Goal: Task Accomplishment & Management: Use online tool/utility

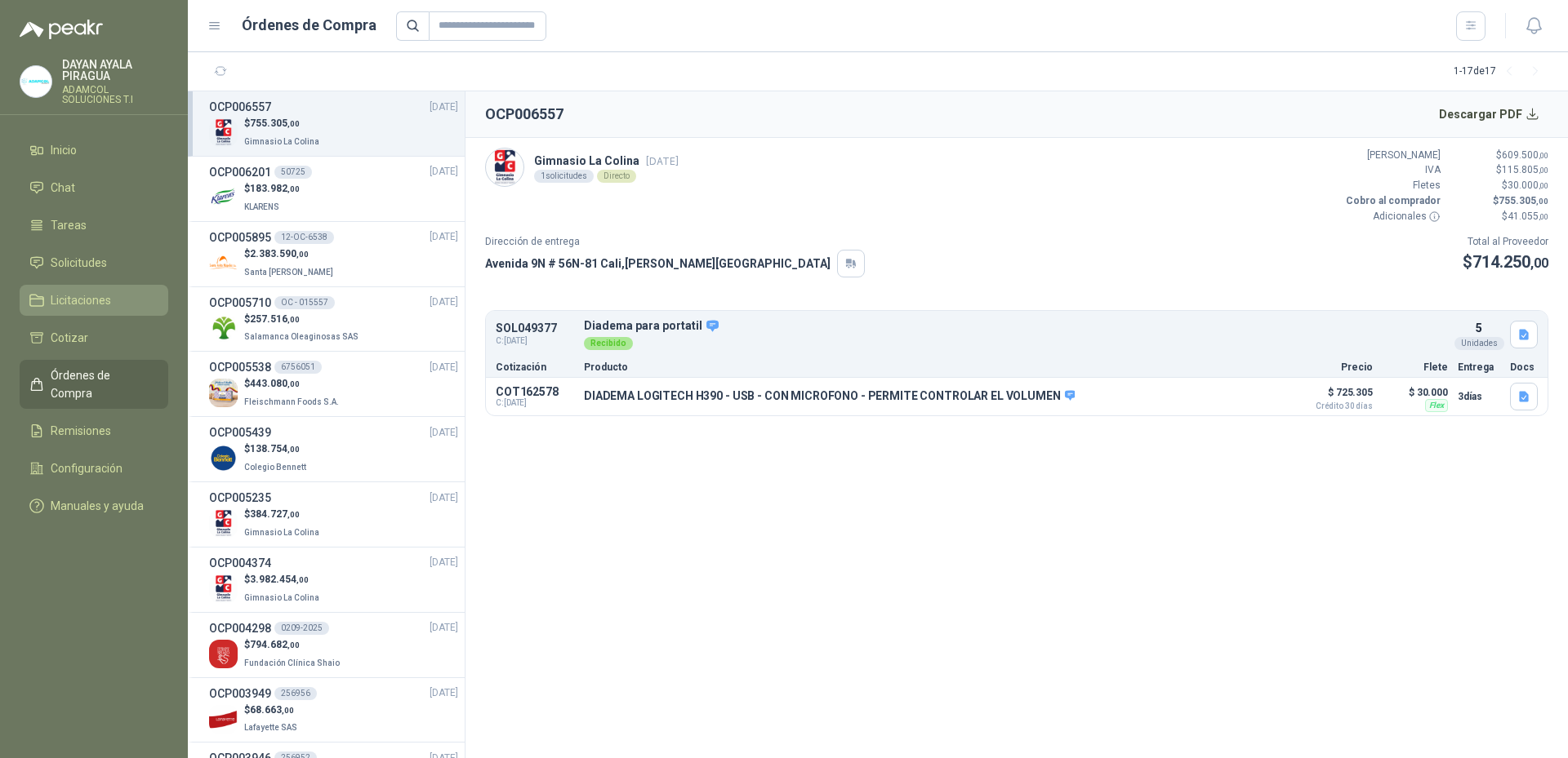
click at [102, 299] on span "Licitaciones" at bounding box center [81, 300] width 61 height 18
click at [95, 250] on link "Solicitudes" at bounding box center [94, 262] width 149 height 31
click at [92, 295] on span "Licitaciones" at bounding box center [81, 300] width 61 height 18
click at [79, 268] on span "Solicitudes" at bounding box center [78, 263] width 56 height 18
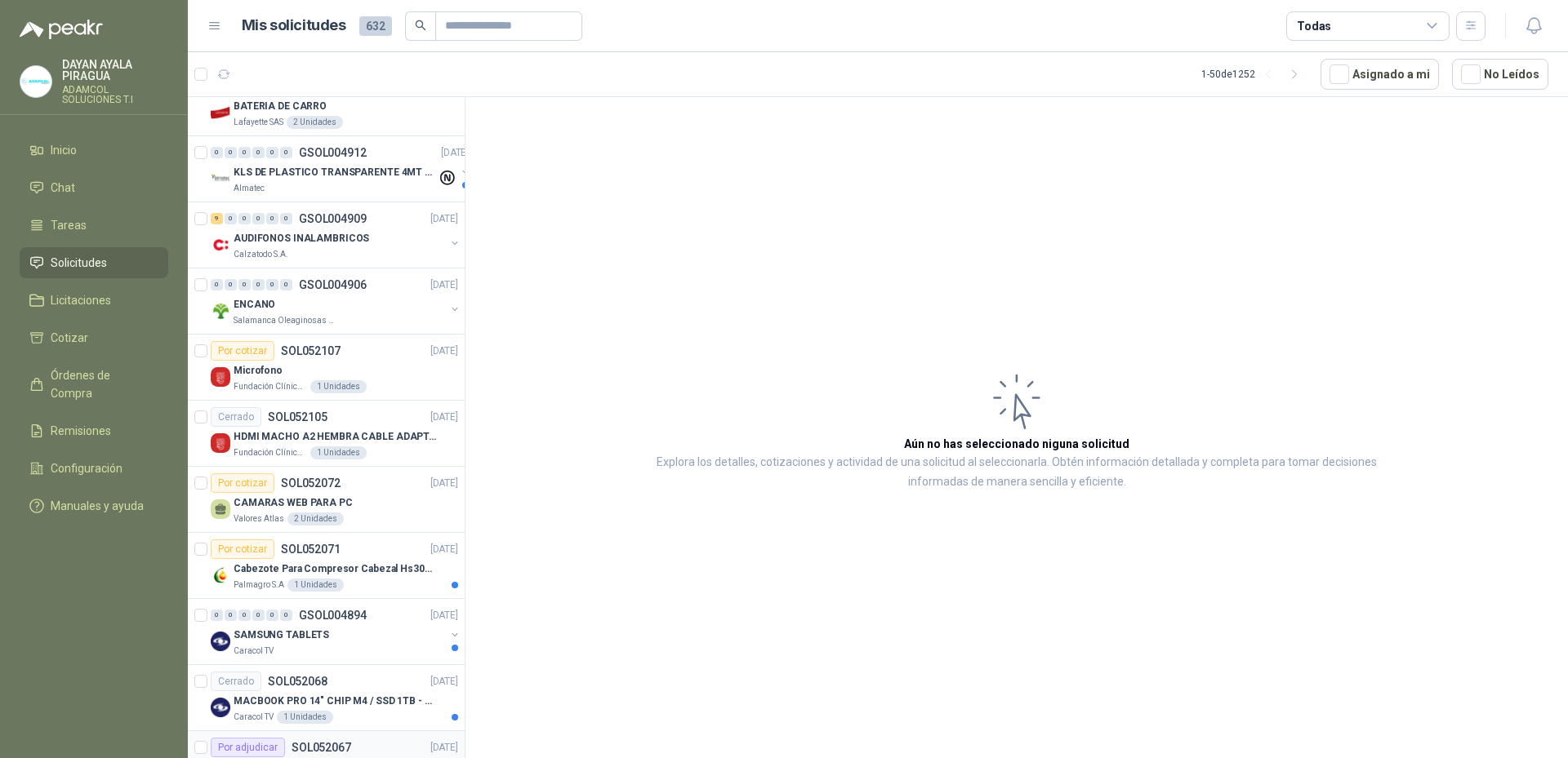
scroll to position [2674, 0]
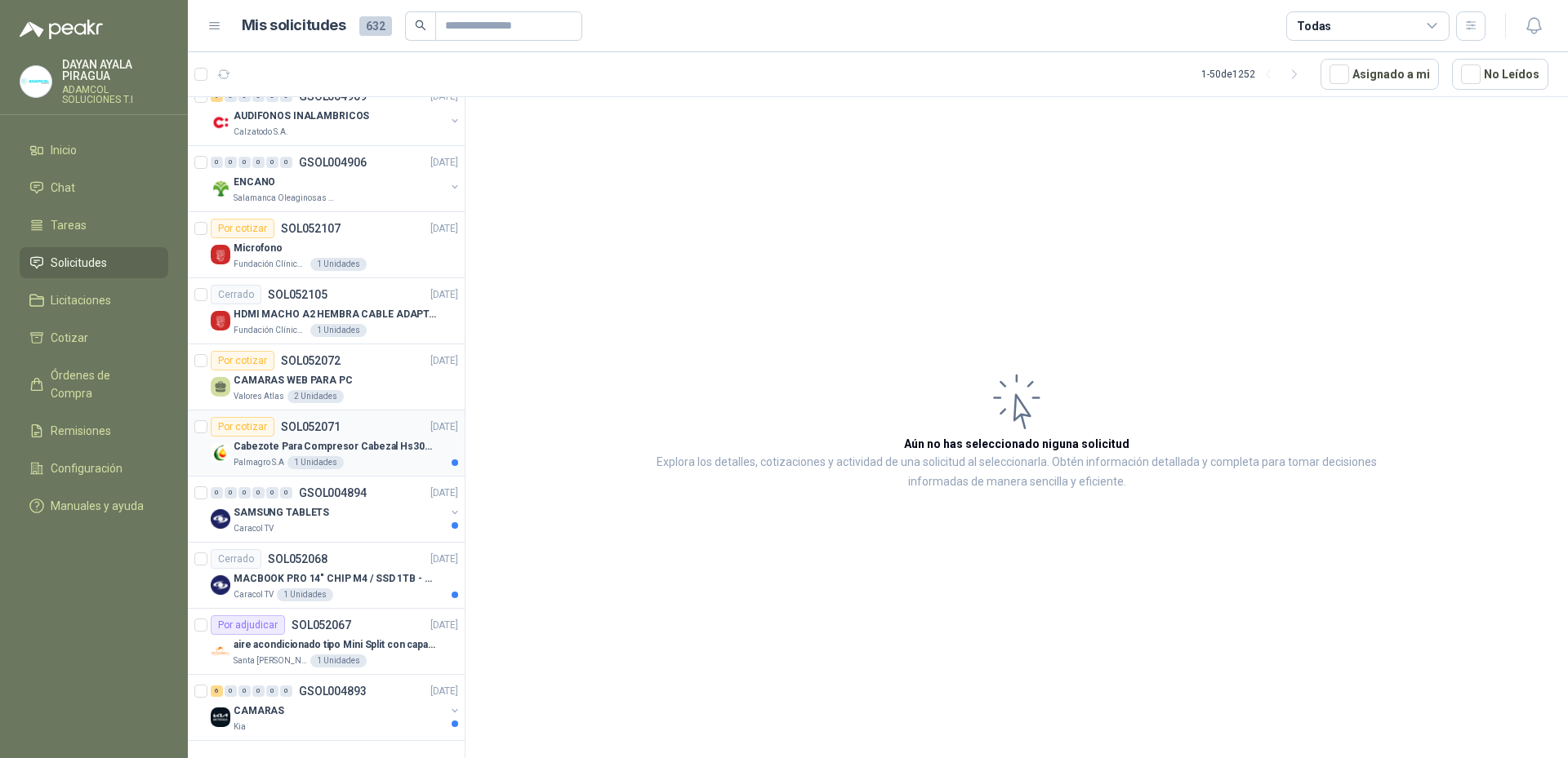
click at [356, 439] on p "Cabezote Para Compresor Cabezal Hs3065a Nuevo Marca 3hp" at bounding box center [334, 446] width 203 height 16
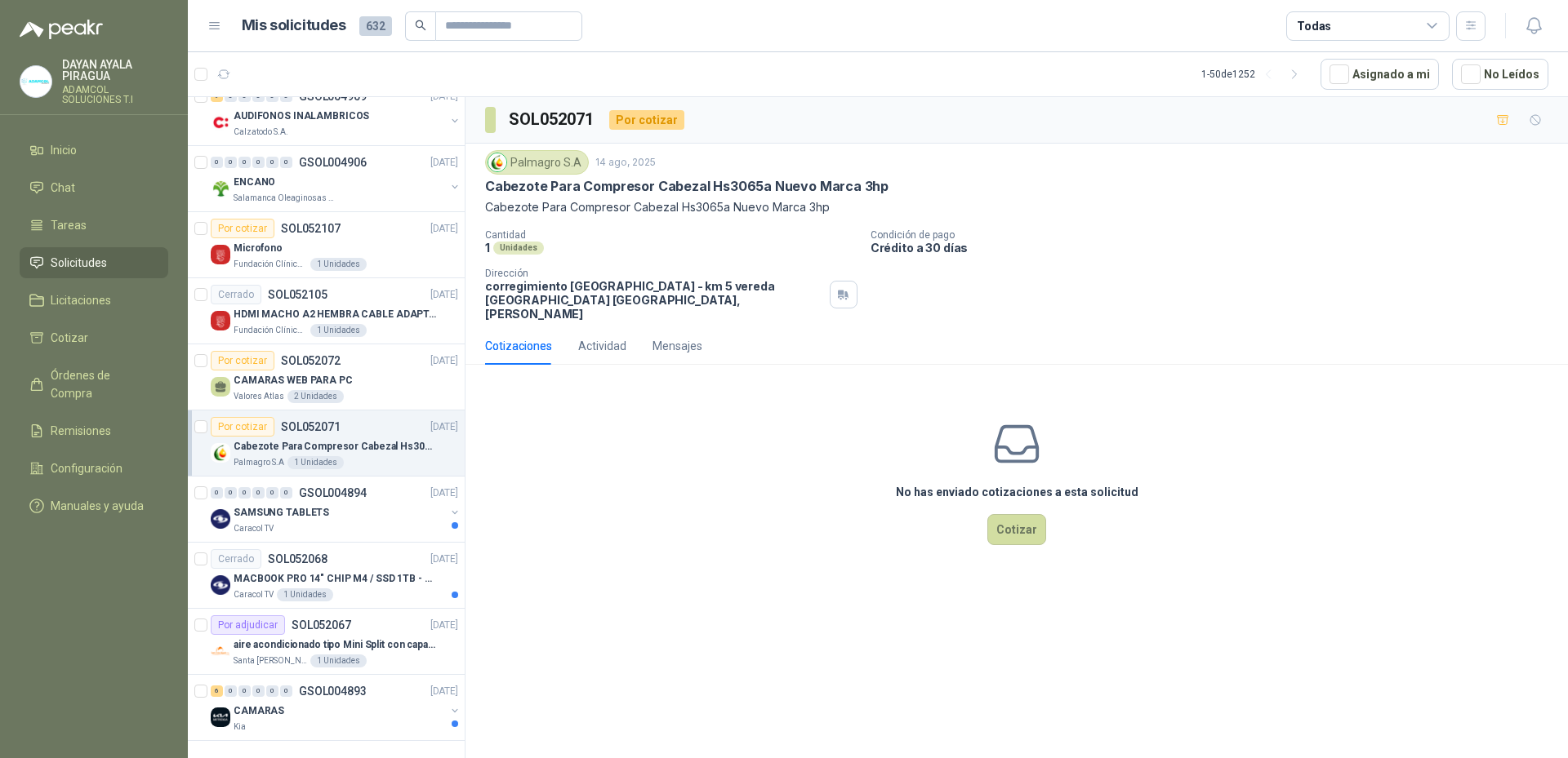
click at [581, 502] on div "No has enviado cotizaciones a esta solicitud Cotizar" at bounding box center [1016, 482] width 1103 height 208
click at [1200, 455] on div "No has enviado cotizaciones a esta solicitud Cotizar" at bounding box center [1016, 482] width 1103 height 208
click at [1128, 660] on div "SOL052071 Por cotizar Palmagro S.A 14 ago, 2025 Cabezote Para Compresor Cabezal…" at bounding box center [1016, 430] width 1103 height 667
click at [311, 542] on article "Cerrado SOL052068 13/08/25 MACBOOK PRO 14" CHIP M4 / SSD 1TB - 24 GB RAM Caraco…" at bounding box center [326, 575] width 276 height 66
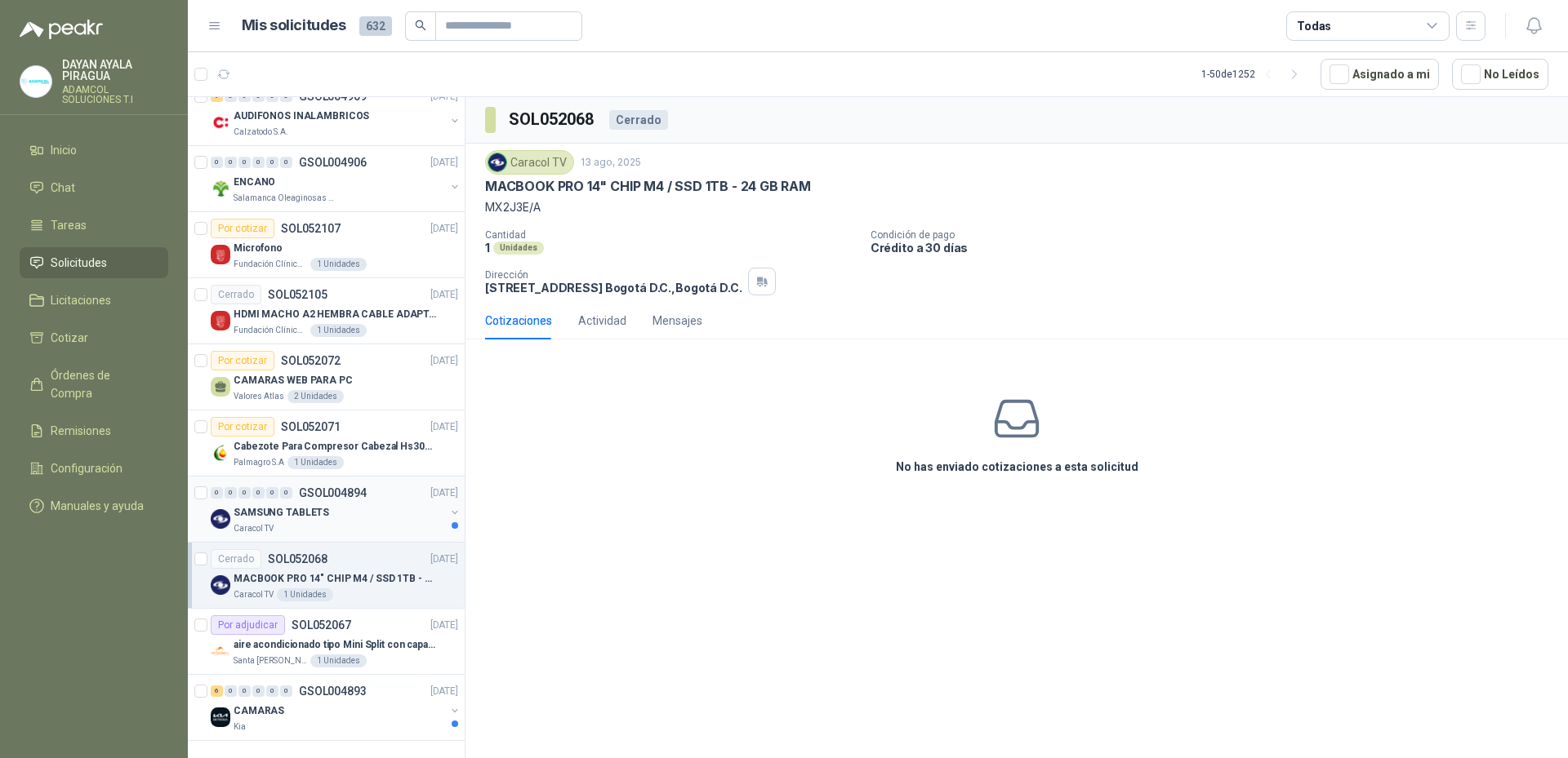
click at [354, 503] on div "SAMSUNG TABLETS" at bounding box center [339, 512] width 211 height 19
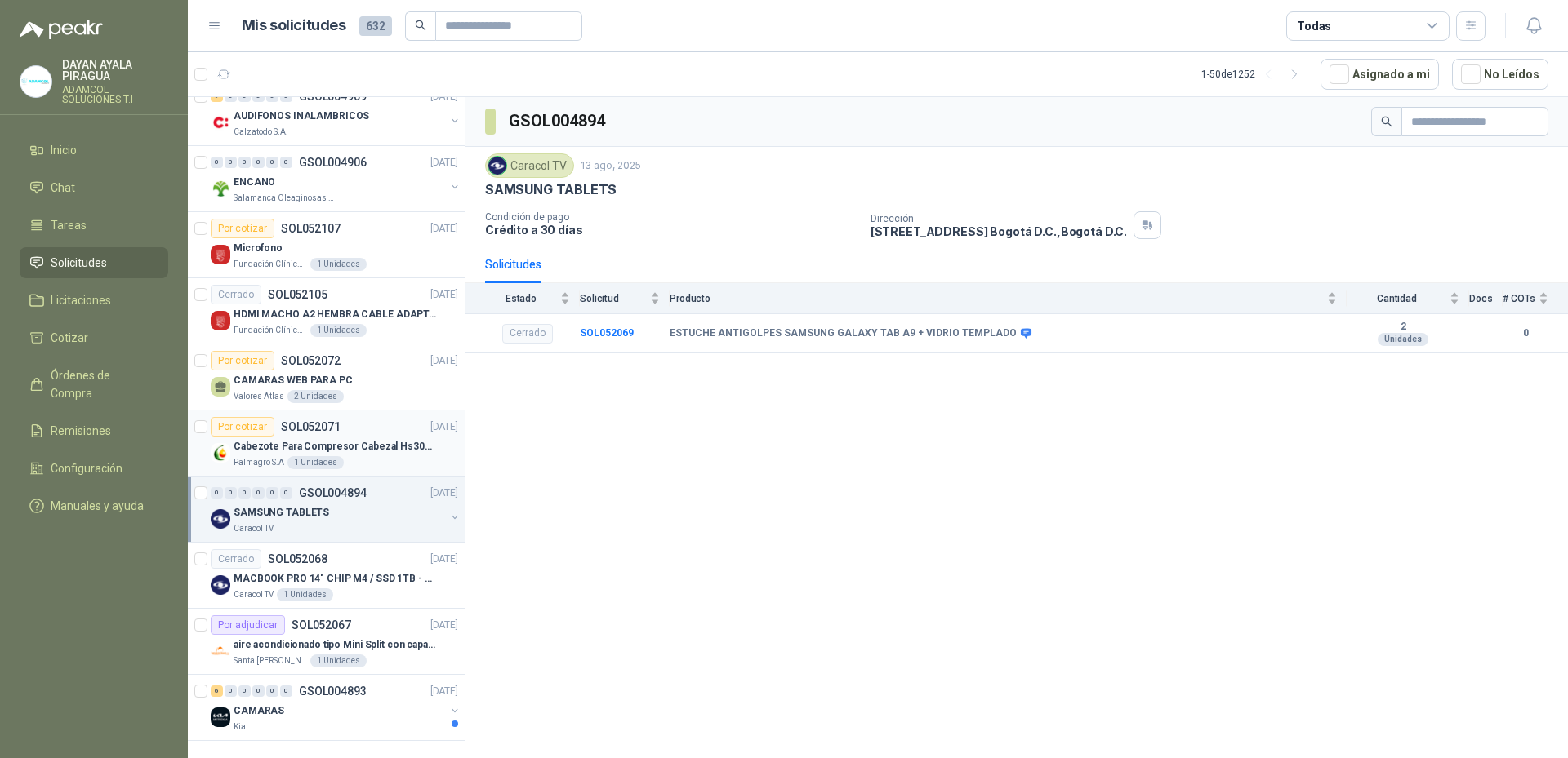
click at [340, 423] on div "Por cotizar SOL052071 14/08/25" at bounding box center [333, 426] width 247 height 19
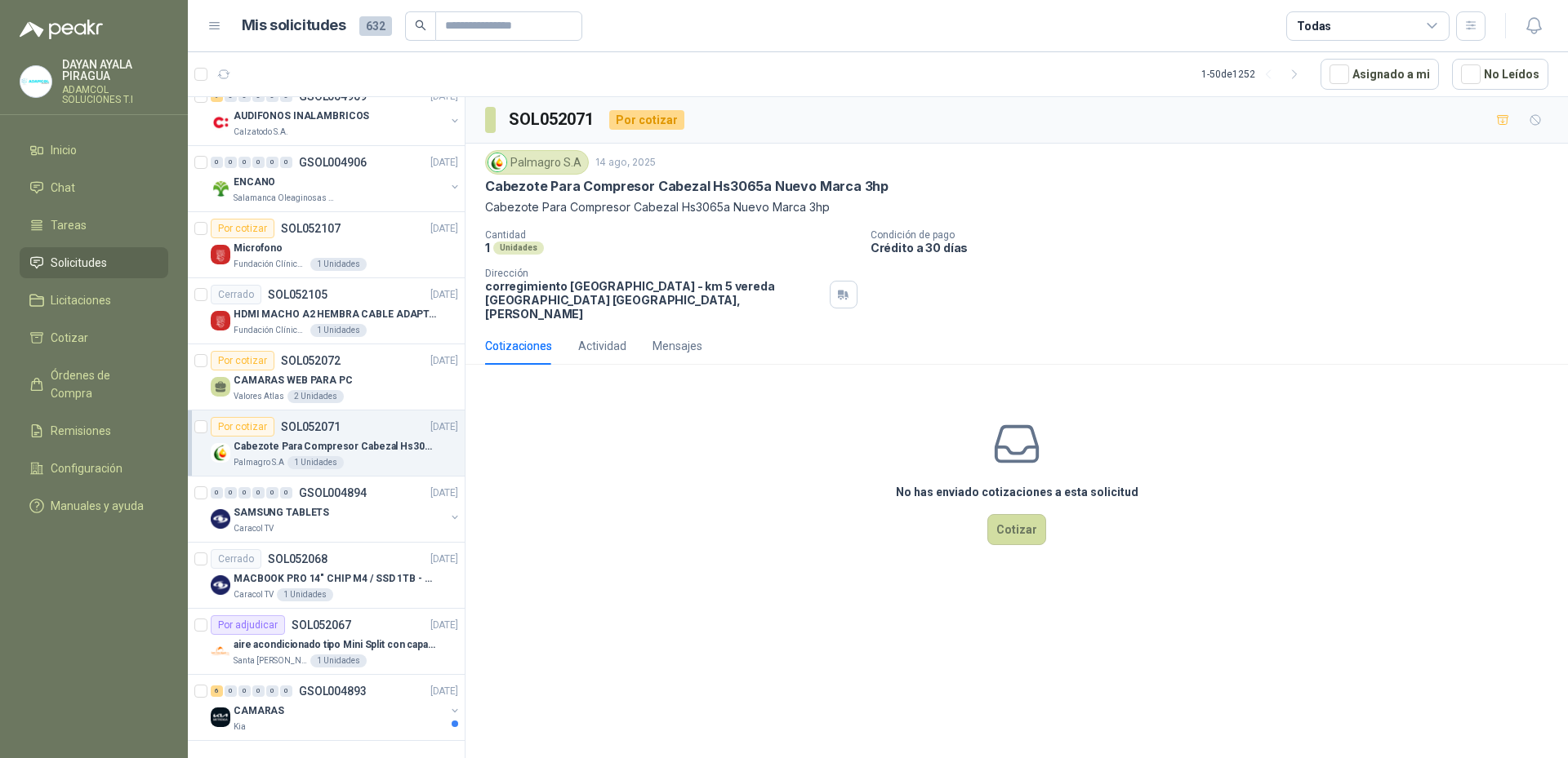
click at [392, 439] on p "Cabezote Para Compresor Cabezal Hs3065a Nuevo Marca 3hp" at bounding box center [334, 446] width 203 height 16
click at [608, 550] on div "No has enviado cotizaciones a esta solicitud Cotizar" at bounding box center [1016, 482] width 1103 height 208
click at [786, 667] on div "SOL052071 Por cotizar Palmagro S.A 14 ago, 2025 Cabezote Para Compresor Cabezal…" at bounding box center [1016, 430] width 1103 height 667
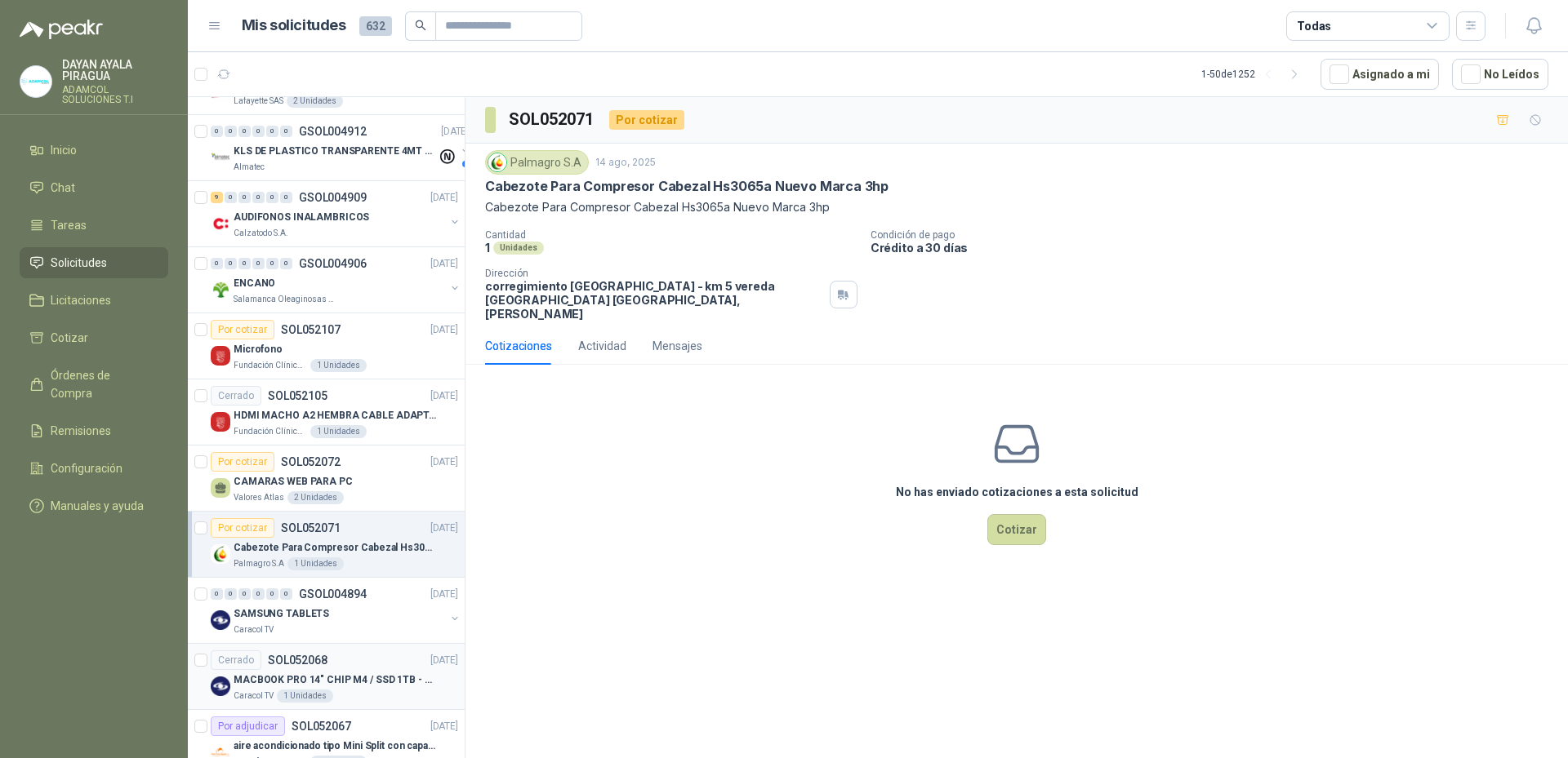
scroll to position [2674, 0]
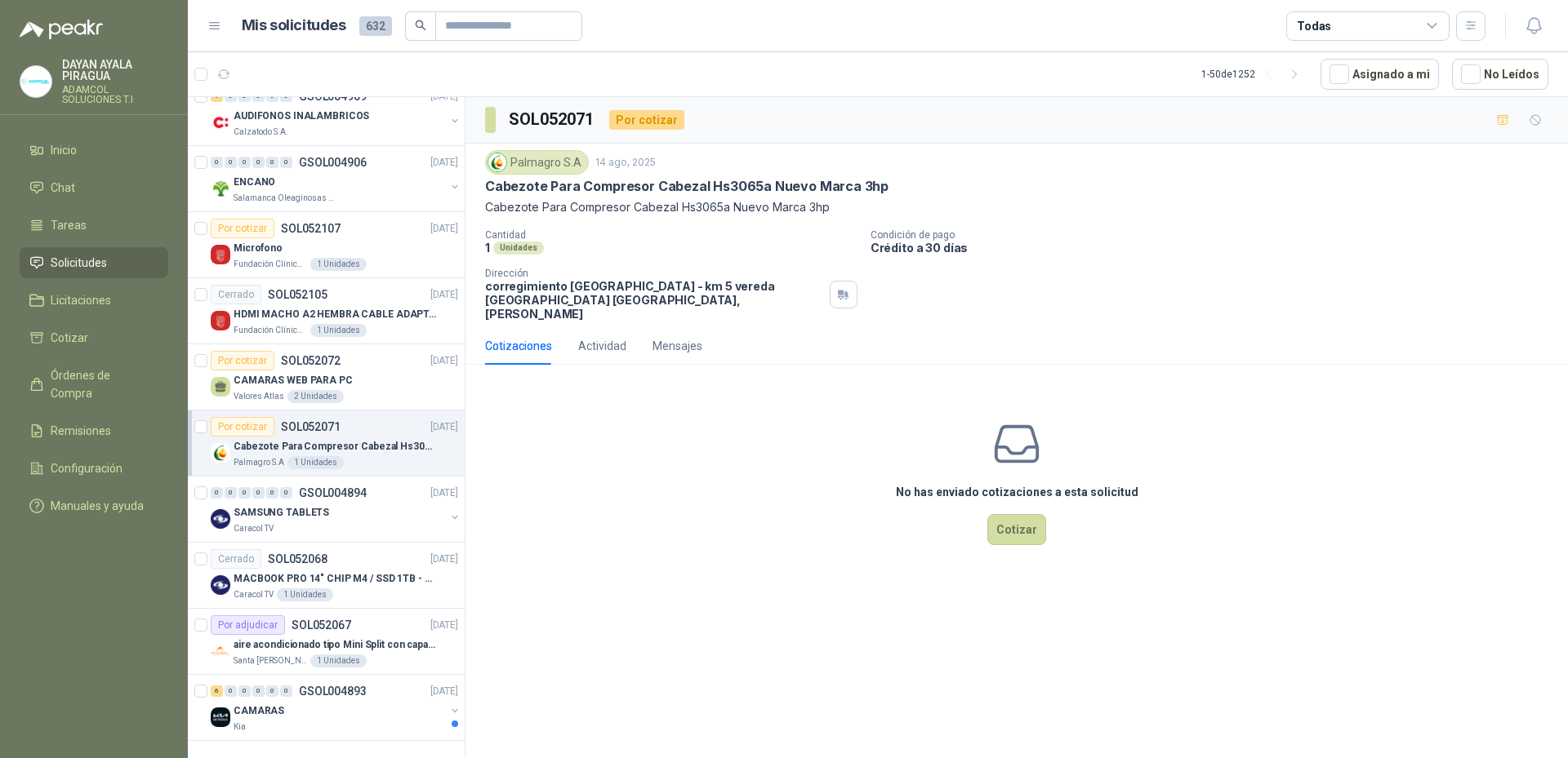
click at [1105, 378] on div "No has enviado cotizaciones a esta solicitud Cotizar" at bounding box center [1016, 482] width 1103 height 208
click at [1229, 335] on div "Cotizaciones Actividad Mensajes" at bounding box center [1016, 346] width 1063 height 38
drag, startPoint x: 912, startPoint y: 176, endPoint x: 486, endPoint y: 188, distance: 426.2
click at [486, 188] on div "Palmagro S.A 14 ago, 2025 Cabezote Para Compresor Cabezal Hs3065a Nuevo Marca 3…" at bounding box center [1016, 184] width 1063 height 66
copy p "Cabezote Para Compresor Cabezal Hs3065a Nuevo Marca 3hp"
